Goal: Use online tool/utility: Utilize a website feature to perform a specific function

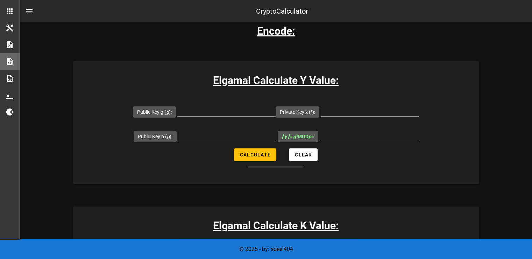
scroll to position [70, 0]
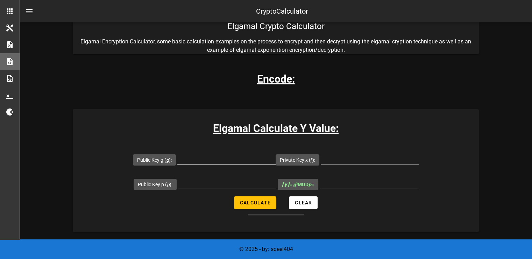
click at [240, 159] on input "Public Key g ( g ):" at bounding box center [226, 158] width 98 height 11
click at [232, 181] on input "Public Key p ( p ):" at bounding box center [227, 182] width 98 height 11
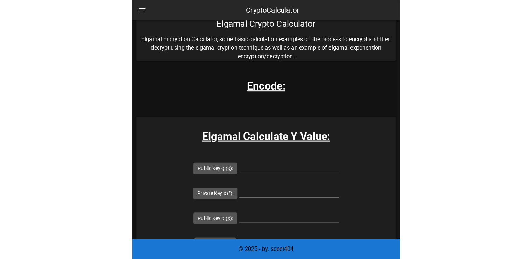
scroll to position [70, 0]
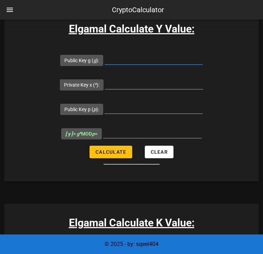
scroll to position [175, 0]
click at [145, 58] on input "Public Key g ( g ):" at bounding box center [154, 59] width 98 height 11
type input "3"
click at [140, 77] on div at bounding box center [154, 85] width 98 height 23
click at [149, 82] on input "Private Key x ( x ):" at bounding box center [154, 83] width 98 height 11
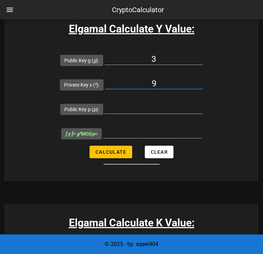
type input "9"
type input "17"
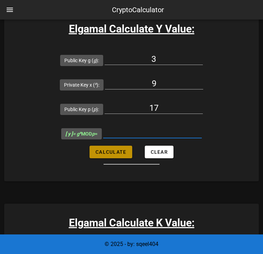
click at [108, 152] on span "Calculate" at bounding box center [110, 152] width 31 height 6
type input "14"
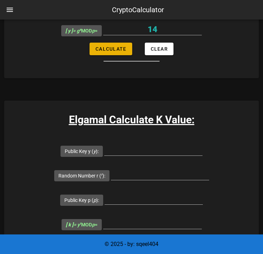
scroll to position [280, 0]
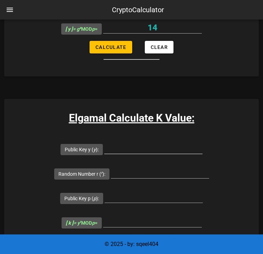
click at [122, 149] on input "Public Key y ( y ):" at bounding box center [153, 148] width 98 height 11
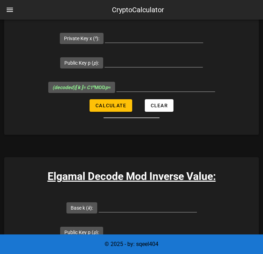
scroll to position [1295, 0]
